Goal: Task Accomplishment & Management: Use online tool/utility

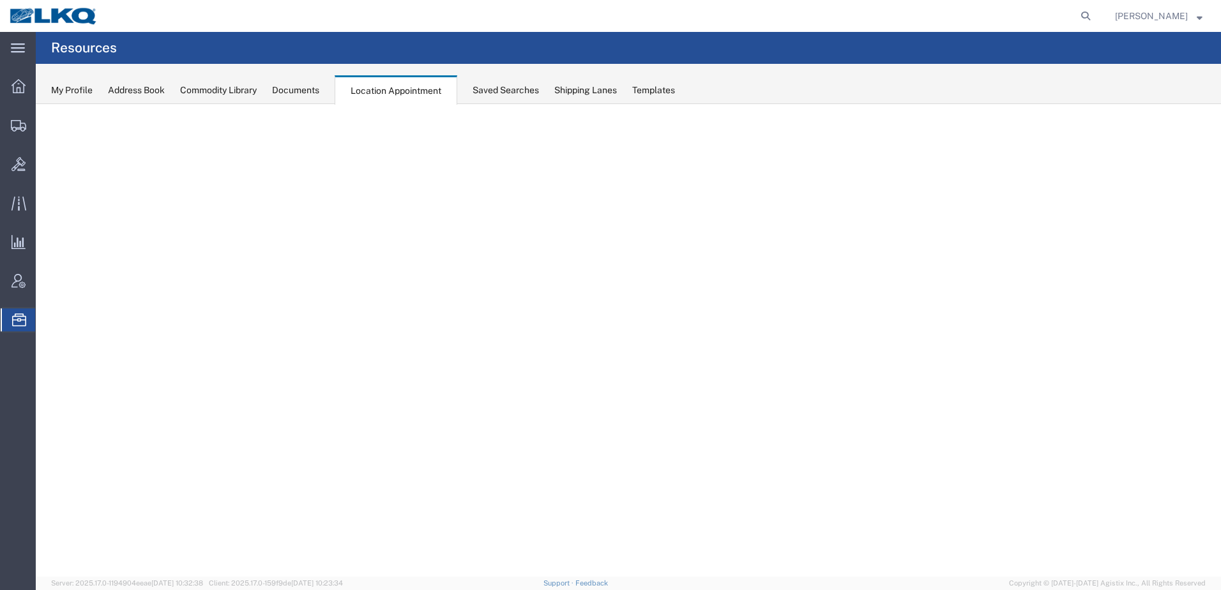
select select "30704"
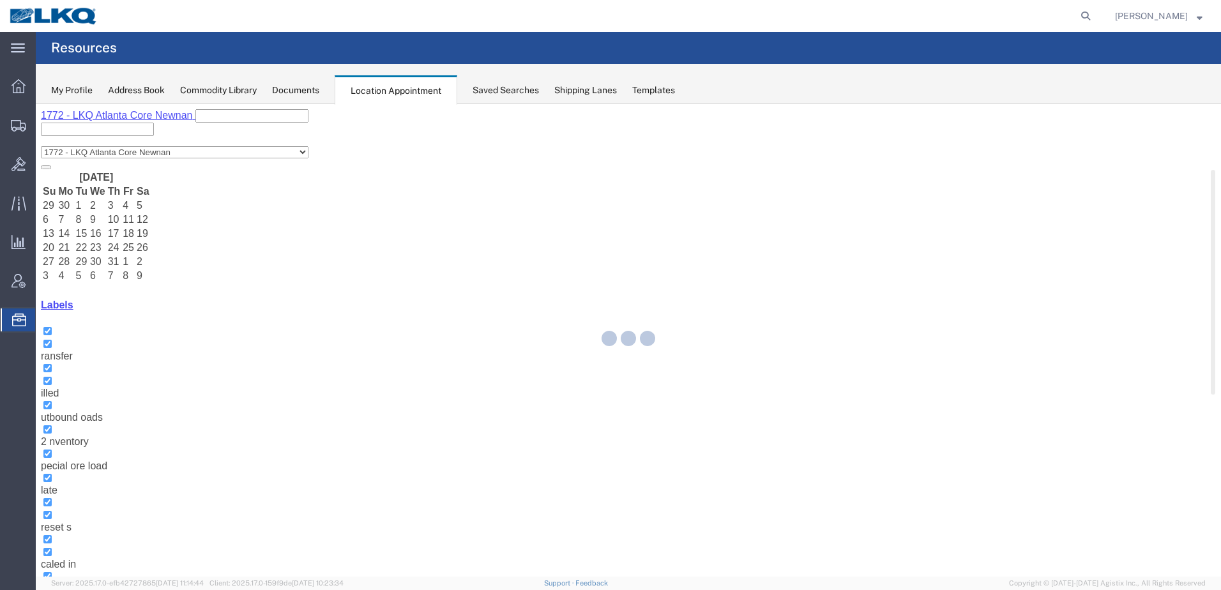
select select "30704"
